Goal: Use online tool/utility: Utilize a website feature to perform a specific function

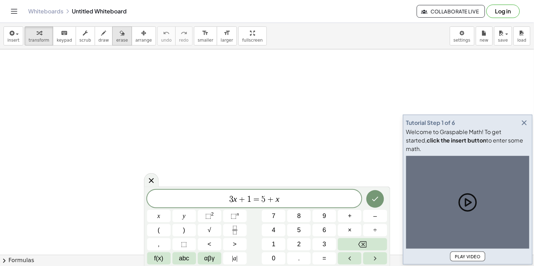
click at [112, 40] on button "erase" at bounding box center [121, 35] width 19 height 19
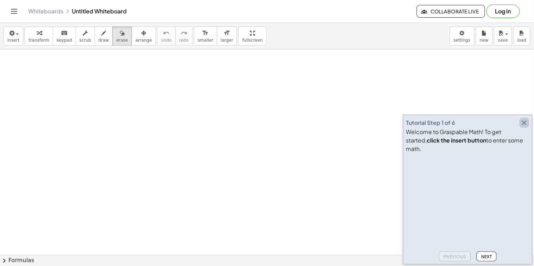
click at [527, 127] on icon "button" at bounding box center [525, 122] width 8 height 8
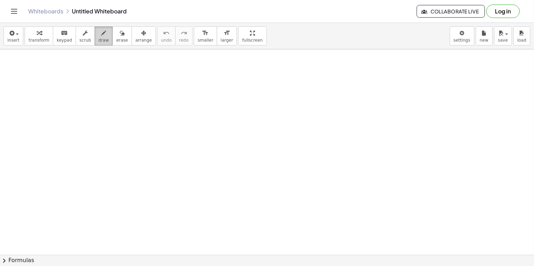
click at [99, 39] on span "draw" at bounding box center [104, 40] width 11 height 5
drag, startPoint x: 109, startPoint y: 104, endPoint x: 214, endPoint y: 99, distance: 104.7
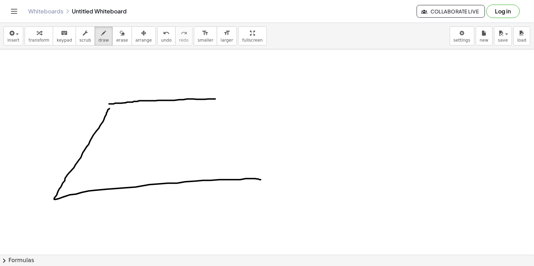
drag, startPoint x: 107, startPoint y: 112, endPoint x: 261, endPoint y: 180, distance: 168.0
drag, startPoint x: 217, startPoint y: 100, endPoint x: 190, endPoint y: 153, distance: 59.9
drag, startPoint x: 110, startPoint y: 106, endPoint x: 129, endPoint y: 111, distance: 19.7
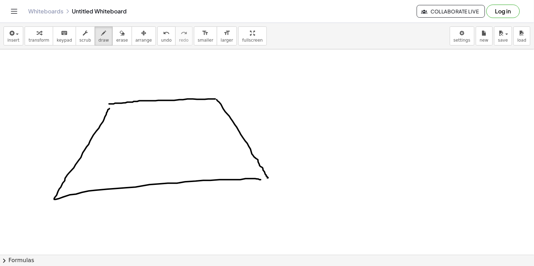
drag, startPoint x: 142, startPoint y: 120, endPoint x: 148, endPoint y: 124, distance: 7.6
drag, startPoint x: 154, startPoint y: 128, endPoint x: 173, endPoint y: 134, distance: 20.3
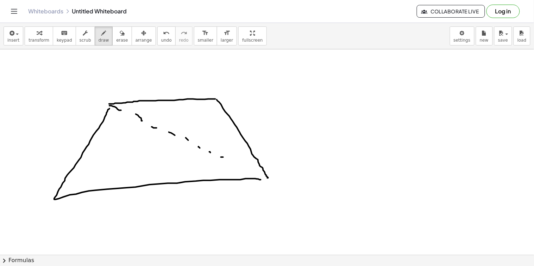
drag, startPoint x: 242, startPoint y: 167, endPoint x: 251, endPoint y: 170, distance: 9.9
drag, startPoint x: 251, startPoint y: 170, endPoint x: 255, endPoint y: 171, distance: 3.9
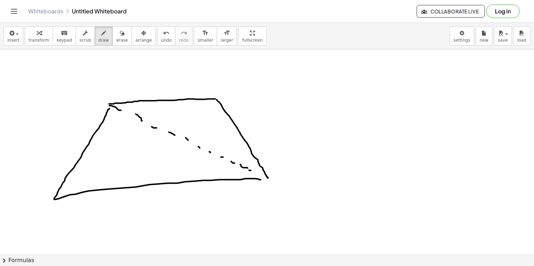
drag, startPoint x: 248, startPoint y: 144, endPoint x: 231, endPoint y: 177, distance: 37.3
drag, startPoint x: 241, startPoint y: 143, endPoint x: 248, endPoint y: 150, distance: 9.5
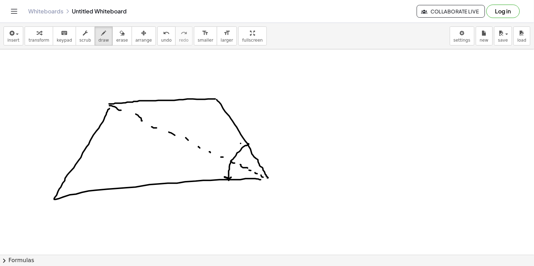
drag, startPoint x: 219, startPoint y: 143, endPoint x: 222, endPoint y: 149, distance: 6.3
drag, startPoint x: 222, startPoint y: 149, endPoint x: 227, endPoint y: 146, distance: 5.7
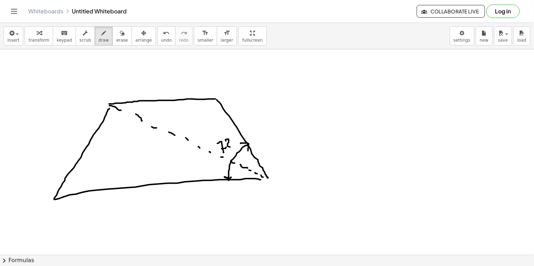
drag, startPoint x: 226, startPoint y: 141, endPoint x: 231, endPoint y: 143, distance: 5.7
drag, startPoint x: 231, startPoint y: 136, endPoint x: 232, endPoint y: 145, distance: 9.6
drag, startPoint x: 238, startPoint y: 164, endPoint x: 238, endPoint y: 176, distance: 12.0
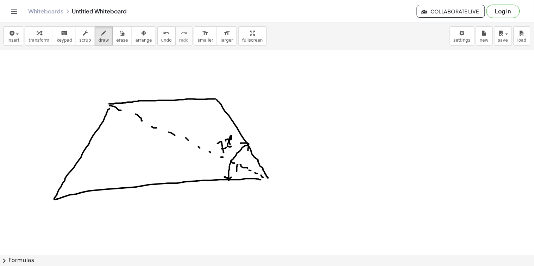
drag, startPoint x: 238, startPoint y: 177, endPoint x: 241, endPoint y: 175, distance: 3.8
drag, startPoint x: 236, startPoint y: 166, endPoint x: 241, endPoint y: 170, distance: 6.6
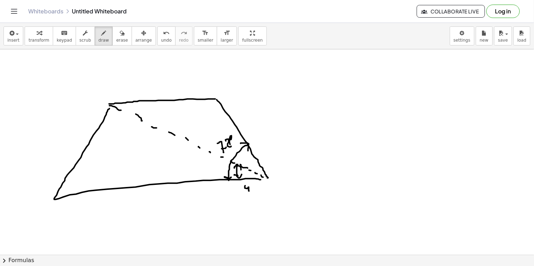
drag, startPoint x: 245, startPoint y: 187, endPoint x: 249, endPoint y: 191, distance: 5.5
drag, startPoint x: 244, startPoint y: 165, endPoint x: 253, endPoint y: 157, distance: 11.5
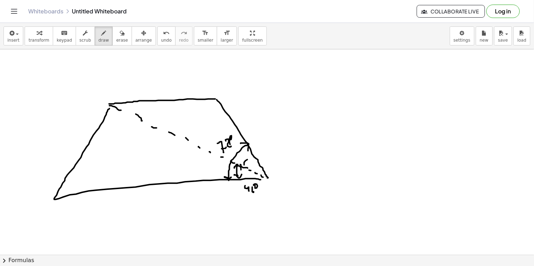
drag, startPoint x: 251, startPoint y: 153, endPoint x: 246, endPoint y: 163, distance: 11.4
drag, startPoint x: 243, startPoint y: 160, endPoint x: 249, endPoint y: 164, distance: 7.5
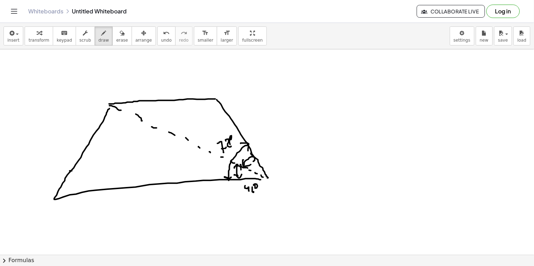
drag, startPoint x: 70, startPoint y: 171, endPoint x: 77, endPoint y: 191, distance: 21.3
drag, startPoint x: 46, startPoint y: 175, endPoint x: 49, endPoint y: 170, distance: 5.9
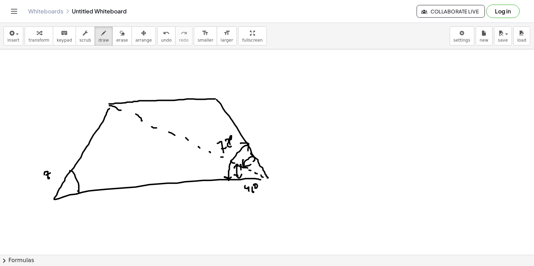
drag, startPoint x: 55, startPoint y: 168, endPoint x: 57, endPoint y: 174, distance: 6.5
drag, startPoint x: 55, startPoint y: 165, endPoint x: 58, endPoint y: 169, distance: 5.7
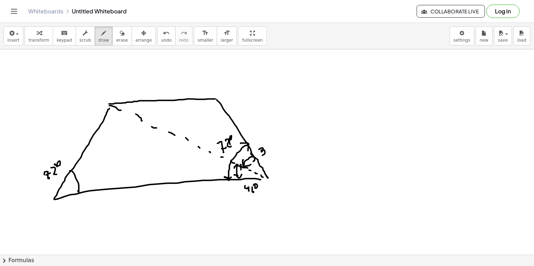
drag, startPoint x: 263, startPoint y: 148, endPoint x: 266, endPoint y: 152, distance: 4.1
drag, startPoint x: 268, startPoint y: 143, endPoint x: 271, endPoint y: 149, distance: 6.2
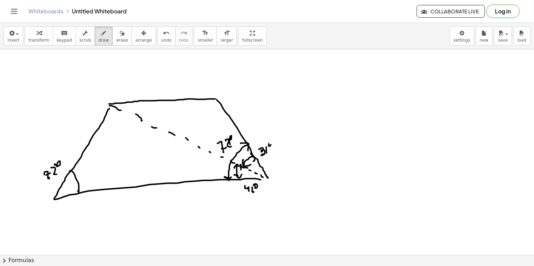
drag, startPoint x: 393, startPoint y: 68, endPoint x: 448, endPoint y: 121, distance: 76.0
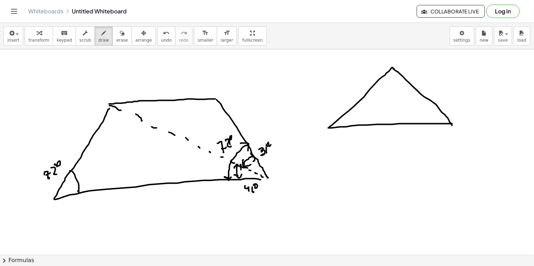
drag, startPoint x: 394, startPoint y: 69, endPoint x: 409, endPoint y: 111, distance: 44.5
drag, startPoint x: 383, startPoint y: 77, endPoint x: 403, endPoint y: 74, distance: 20.2
drag
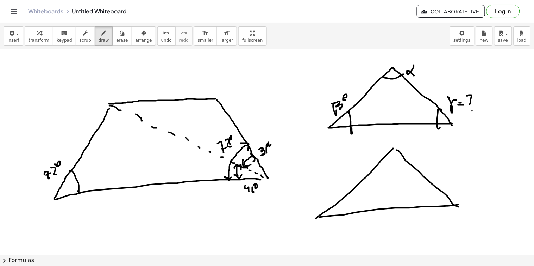
drag, startPoint x: 231, startPoint y: 129, endPoint x: 231, endPoint y: 133, distance: 3.9
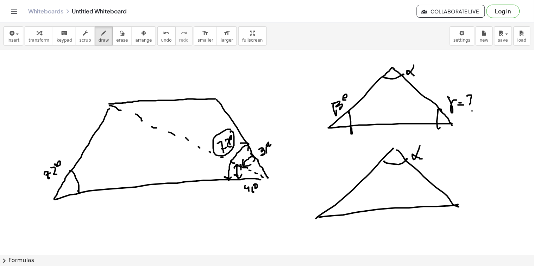
drag, startPoint x: 237, startPoint y: 166, endPoint x: 238, endPoint y: 175, distance: 9.3
drag, startPoint x: 199, startPoint y: 101, endPoint x: 220, endPoint y: 102, distance: 21.2
drag, startPoint x: 130, startPoint y: 103, endPoint x: 140, endPoint y: 111, distance: 12.8
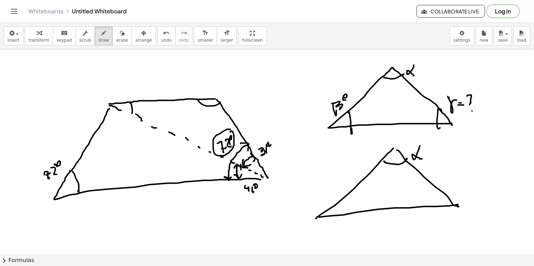
drag, startPoint x: 156, startPoint y: 88, endPoint x: 161, endPoint y: 91, distance: 5.7
drag, startPoint x: 164, startPoint y: 83, endPoint x: 168, endPoint y: 92, distance: 9.2
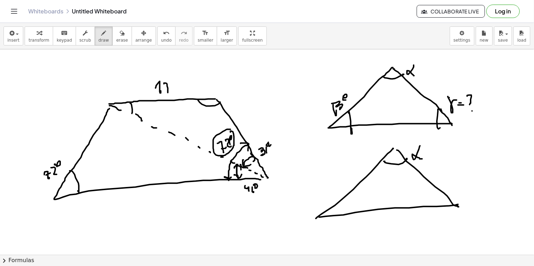
drag, startPoint x: 170, startPoint y: 88, endPoint x: 174, endPoint y: 88, distance: 3.9
drag, startPoint x: 174, startPoint y: 87, endPoint x: 180, endPoint y: 91, distance: 6.9
drag, startPoint x: 172, startPoint y: 189, endPoint x: 174, endPoint y: 196, distance: 7.9
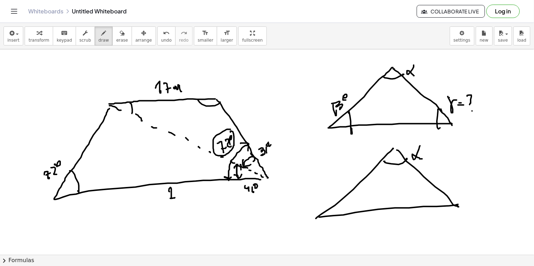
drag, startPoint x: 176, startPoint y: 188, endPoint x: 188, endPoint y: 192, distance: 12.4
drag, startPoint x: 188, startPoint y: 195, endPoint x: 194, endPoint y: 192, distance: 6.9
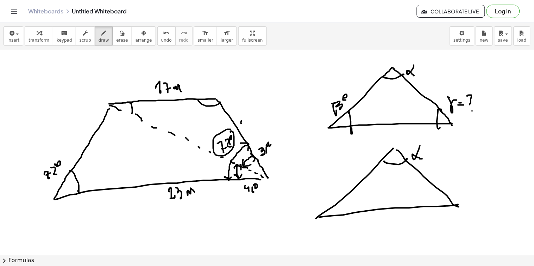
drag, startPoint x: 241, startPoint y: 123, endPoint x: 245, endPoint y: 120, distance: 5.2
drag, startPoint x: 248, startPoint y: 117, endPoint x: 254, endPoint y: 123, distance: 8.2
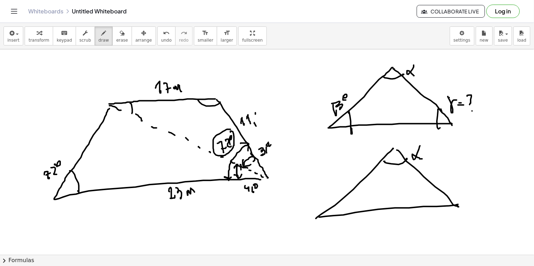
drag, startPoint x: 256, startPoint y: 113, endPoint x: 263, endPoint y: 120, distance: 10.7
drag, startPoint x: 253, startPoint y: 114, endPoint x: 256, endPoint y: 119, distance: 5.9
drag, startPoint x: 256, startPoint y: 119, endPoint x: 266, endPoint y: 115, distance: 10.1
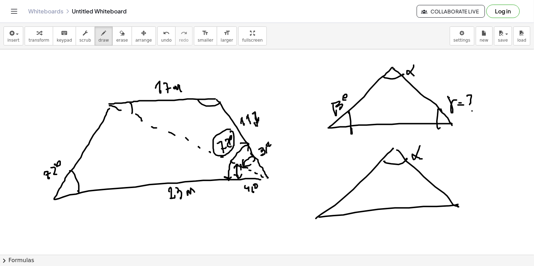
drag, startPoint x: 262, startPoint y: 110, endPoint x: 265, endPoint y: 116, distance: 7.4
drag, startPoint x: 269, startPoint y: 111, endPoint x: 214, endPoint y: 129, distance: 58.1
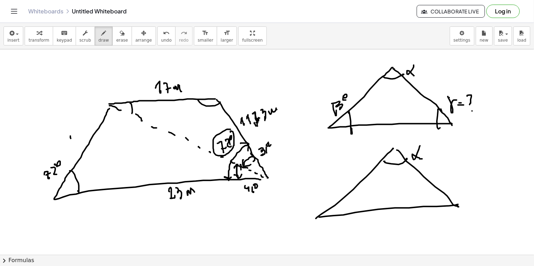
drag, startPoint x: 71, startPoint y: 138, endPoint x: 72, endPoint y: 134, distance: 4.7
drag, startPoint x: 72, startPoint y: 133, endPoint x: 78, endPoint y: 139, distance: 8.7
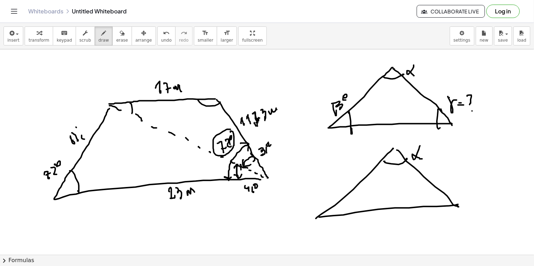
drag, startPoint x: 76, startPoint y: 127, endPoint x: 83, endPoint y: 131, distance: 7.6
drag, startPoint x: 86, startPoint y: 127, endPoint x: 91, endPoint y: 119, distance: 9.2
drag, startPoint x: 85, startPoint y: 119, endPoint x: 92, endPoint y: 122, distance: 7.3
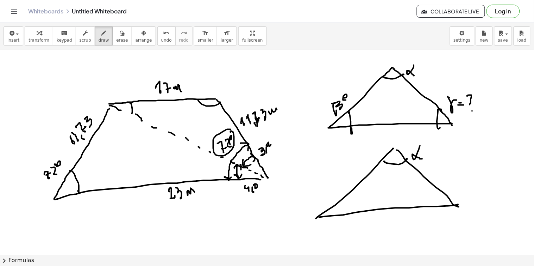
drag, startPoint x: 92, startPoint y: 116, endPoint x: 103, endPoint y: 113, distance: 11.6
drag, startPoint x: 108, startPoint y: 104, endPoint x: 128, endPoint y: 99, distance: 20.5
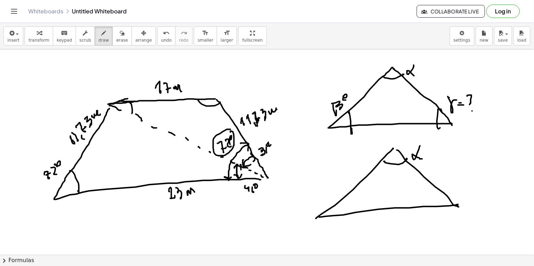
drag, startPoint x: 120, startPoint y: 101, endPoint x: 129, endPoint y: 102, distance: 9.5
drag, startPoint x: 129, startPoint y: 102, endPoint x: 144, endPoint y: 100, distance: 14.5
drag, startPoint x: 144, startPoint y: 100, endPoint x: 213, endPoint y: 98, distance: 69.8
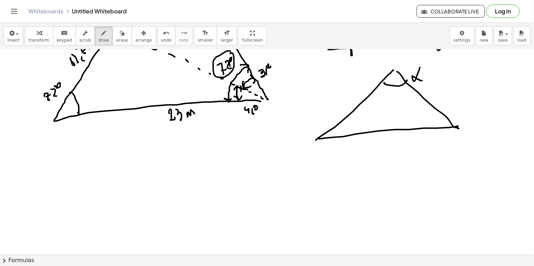
scroll to position [117, 0]
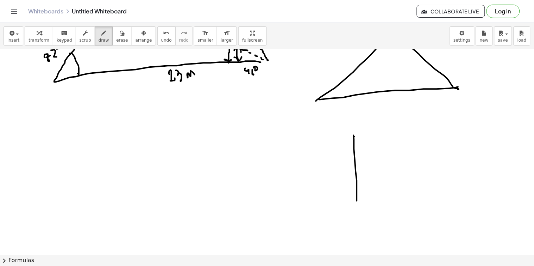
drag, startPoint x: 354, startPoint y: 136, endPoint x: 352, endPoint y: 143, distance: 6.9
click at [356, 191] on div at bounding box center [267, 160] width 534 height 456
drag, startPoint x: 356, startPoint y: 134, endPoint x: 452, endPoint y: 137, distance: 95.5
click at [453, 137] on div at bounding box center [267, 160] width 534 height 456
drag, startPoint x: 453, startPoint y: 134, endPoint x: 454, endPoint y: 182, distance: 48.3
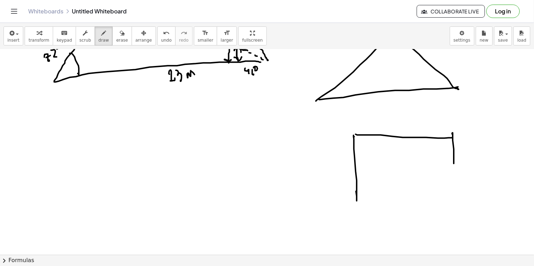
click at [454, 183] on div at bounding box center [267, 160] width 534 height 456
drag, startPoint x: 357, startPoint y: 202, endPoint x: 446, endPoint y: 203, distance: 88.8
click at [446, 203] on div at bounding box center [267, 160] width 534 height 456
click at [442, 202] on div at bounding box center [267, 160] width 534 height 456
drag, startPoint x: 442, startPoint y: 201, endPoint x: 454, endPoint y: 200, distance: 12.0
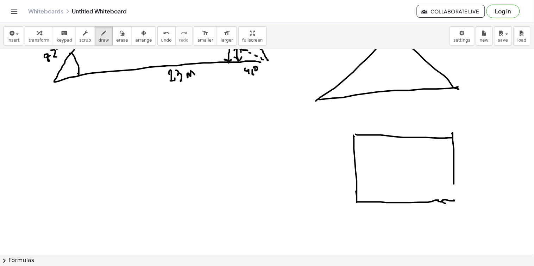
click at [454, 200] on div at bounding box center [267, 160] width 534 height 456
drag, startPoint x: 454, startPoint y: 182, endPoint x: 450, endPoint y: 209, distance: 26.3
click at [455, 201] on div at bounding box center [267, 160] width 534 height 456
drag, startPoint x: 398, startPoint y: 217, endPoint x: 403, endPoint y: 212, distance: 6.5
click at [400, 217] on div at bounding box center [267, 160] width 534 height 456
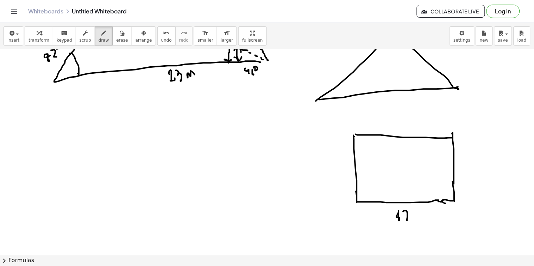
drag, startPoint x: 404, startPoint y: 211, endPoint x: 412, endPoint y: 215, distance: 9.3
click at [408, 219] on div at bounding box center [267, 160] width 534 height 456
click at [411, 216] on div at bounding box center [267, 160] width 534 height 456
drag, startPoint x: 414, startPoint y: 215, endPoint x: 423, endPoint y: 212, distance: 10.1
click at [424, 214] on div at bounding box center [267, 160] width 534 height 456
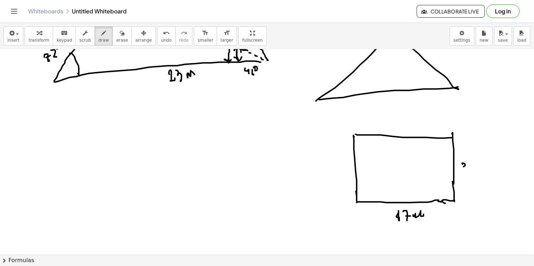
drag, startPoint x: 463, startPoint y: 164, endPoint x: 470, endPoint y: 169, distance: 8.7
click at [467, 170] on div at bounding box center [267, 160] width 534 height 456
click at [471, 175] on div at bounding box center [267, 160] width 534 height 456
drag, startPoint x: 474, startPoint y: 164, endPoint x: 482, endPoint y: 163, distance: 7.9
click at [481, 170] on div at bounding box center [267, 160] width 534 height 456
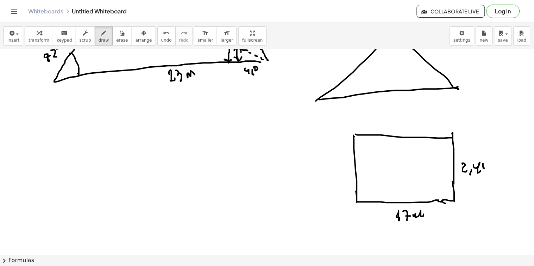
drag, startPoint x: 484, startPoint y: 168, endPoint x: 480, endPoint y: 173, distance: 5.8
click at [479, 171] on div at bounding box center [267, 160] width 534 height 456
drag, startPoint x: 378, startPoint y: 157, endPoint x: 399, endPoint y: 161, distance: 21.4
click at [381, 161] on div at bounding box center [267, 160] width 534 height 456
drag, startPoint x: 399, startPoint y: 161, endPoint x: 417, endPoint y: 154, distance: 19.4
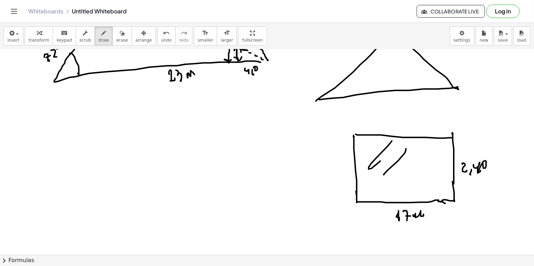
click at [396, 166] on div at bounding box center [267, 160] width 534 height 456
drag, startPoint x: 417, startPoint y: 154, endPoint x: 431, endPoint y: 170, distance: 21.0
click at [416, 167] on div at bounding box center [267, 160] width 534 height 456
drag, startPoint x: 431, startPoint y: 170, endPoint x: 426, endPoint y: 178, distance: 8.7
click at [425, 178] on div at bounding box center [267, 160] width 534 height 456
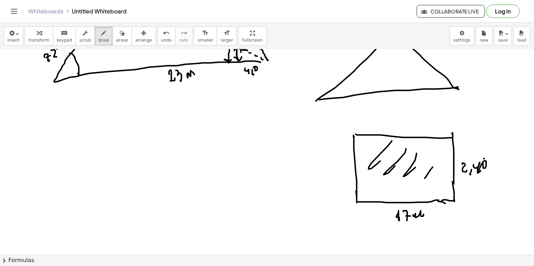
drag, startPoint x: 484, startPoint y: 159, endPoint x: 470, endPoint y: 164, distance: 15.3
click at [472, 173] on div at bounding box center [267, 160] width 534 height 456
drag, startPoint x: 466, startPoint y: 166, endPoint x: 510, endPoint y: 162, distance: 43.9
click at [490, 172] on div at bounding box center [267, 160] width 534 height 456
click at [498, 154] on div at bounding box center [267, 160] width 534 height 456
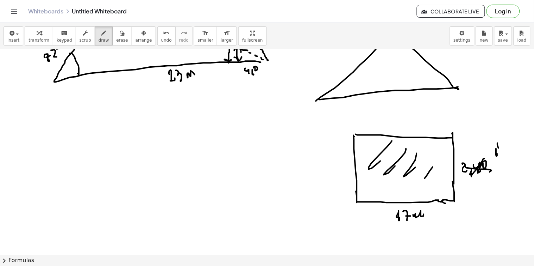
drag, startPoint x: 499, startPoint y: 148, endPoint x: 505, endPoint y: 153, distance: 8.3
click at [501, 154] on div at bounding box center [267, 160] width 534 height 456
drag, startPoint x: 507, startPoint y: 158, endPoint x: 508, endPoint y: 147, distance: 11.1
click at [508, 158] on div at bounding box center [267, 160] width 534 height 456
drag, startPoint x: 511, startPoint y: 142, endPoint x: 513, endPoint y: 147, distance: 5.0
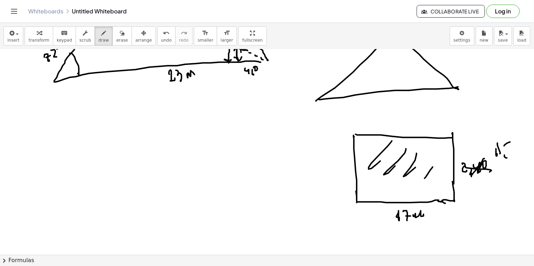
click at [514, 147] on div at bounding box center [267, 160] width 534 height 456
drag, startPoint x: 515, startPoint y: 140, endPoint x: 524, endPoint y: 146, distance: 10.6
click at [519, 147] on div at bounding box center [267, 160] width 534 height 456
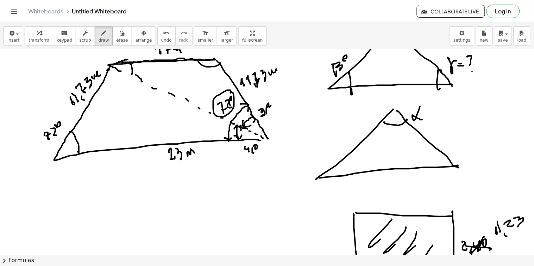
scroll to position [0, 0]
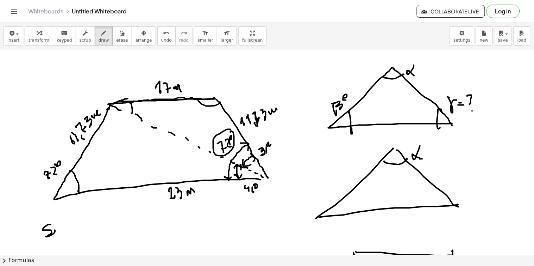
drag, startPoint x: 51, startPoint y: 224, endPoint x: 61, endPoint y: 229, distance: 10.9
drag, startPoint x: 63, startPoint y: 233, endPoint x: 64, endPoint y: 237, distance: 4.4
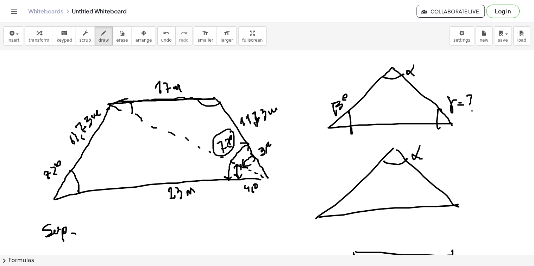
drag, startPoint x: 76, startPoint y: 234, endPoint x: 73, endPoint y: 228, distance: 6.3
drag, startPoint x: 87, startPoint y: 231, endPoint x: 93, endPoint y: 222, distance: 11.6
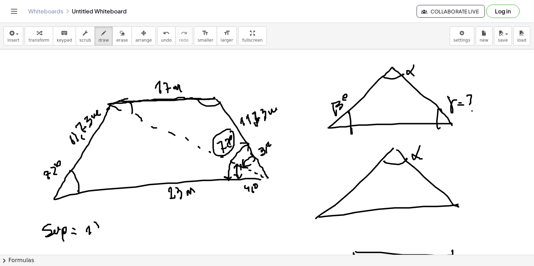
drag, startPoint x: 108, startPoint y: 225, endPoint x: 106, endPoint y: 228, distance: 3.8
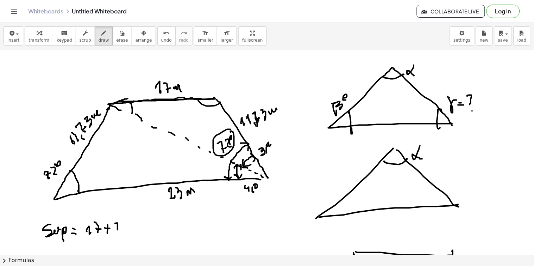
drag, startPoint x: 118, startPoint y: 223, endPoint x: 122, endPoint y: 222, distance: 4.4
drag, startPoint x: 122, startPoint y: 222, endPoint x: 124, endPoint y: 230, distance: 7.9
drag, startPoint x: 125, startPoint y: 230, endPoint x: 128, endPoint y: 221, distance: 9.5
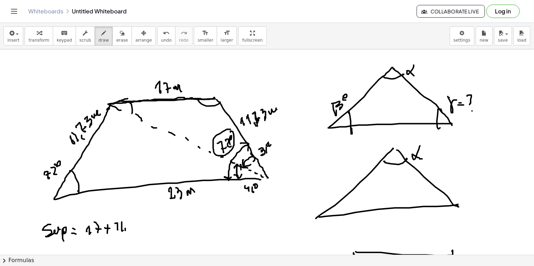
drag, startPoint x: 129, startPoint y: 222, endPoint x: 129, endPoint y: 227, distance: 4.9
drag, startPoint x: 138, startPoint y: 226, endPoint x: 141, endPoint y: 229, distance: 5.0
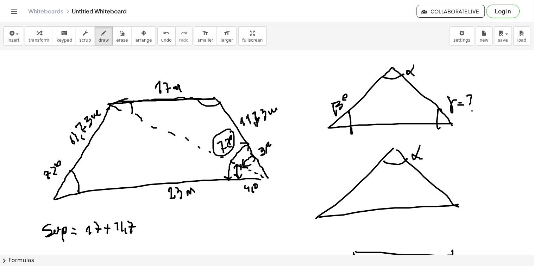
drag, startPoint x: 141, startPoint y: 229, endPoint x: 149, endPoint y: 224, distance: 9.2
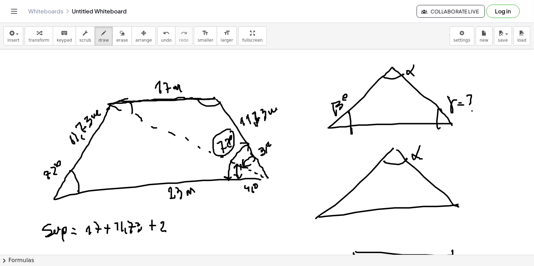
drag, startPoint x: 161, startPoint y: 223, endPoint x: 167, endPoint y: 230, distance: 9.0
drag, startPoint x: 168, startPoint y: 223, endPoint x: 172, endPoint y: 230, distance: 7.7
drag, startPoint x: 182, startPoint y: 222, endPoint x: 183, endPoint y: 227, distance: 5.0
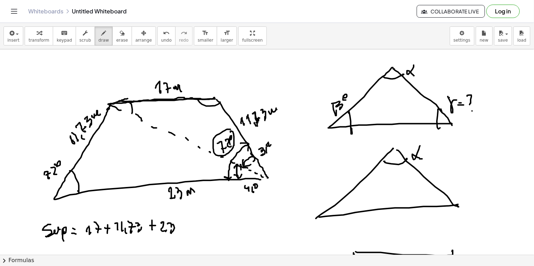
drag, startPoint x: 183, startPoint y: 227, endPoint x: 188, endPoint y: 226, distance: 5.3
drag, startPoint x: 196, startPoint y: 222, endPoint x: 198, endPoint y: 226, distance: 4.5
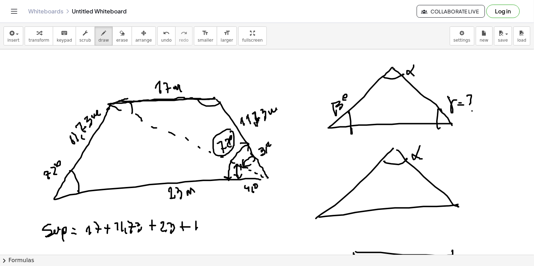
drag, startPoint x: 204, startPoint y: 230, endPoint x: 207, endPoint y: 224, distance: 6.9
drag, startPoint x: 208, startPoint y: 219, endPoint x: 210, endPoint y: 228, distance: 9.1
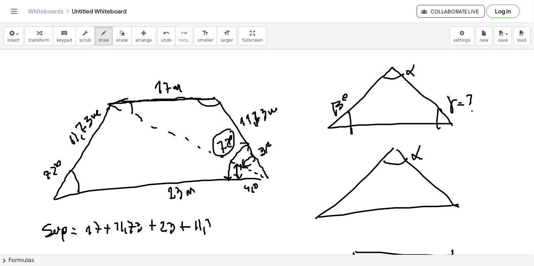
drag, startPoint x: 216, startPoint y: 221, endPoint x: 219, endPoint y: 226, distance: 6.4
drag, startPoint x: 219, startPoint y: 210, endPoint x: 164, endPoint y: 241, distance: 63.7
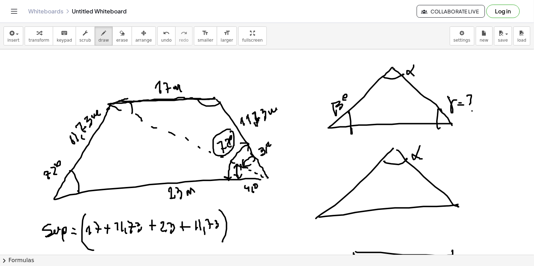
drag, startPoint x: 86, startPoint y: 214, endPoint x: 93, endPoint y: 250, distance: 36.7
drag, startPoint x: 232, startPoint y: 231, endPoint x: 236, endPoint y: 226, distance: 6.2
drag, startPoint x: 238, startPoint y: 223, endPoint x: 247, endPoint y: 226, distance: 9.3
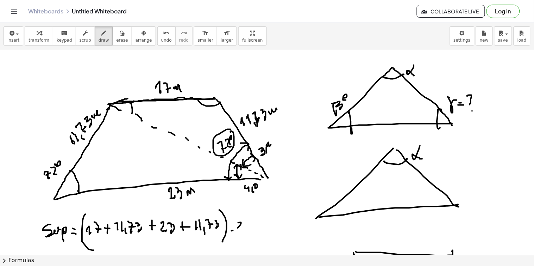
drag, startPoint x: 250, startPoint y: 224, endPoint x: 255, endPoint y: 228, distance: 5.8
